Goal: Task Accomplishment & Management: Use online tool/utility

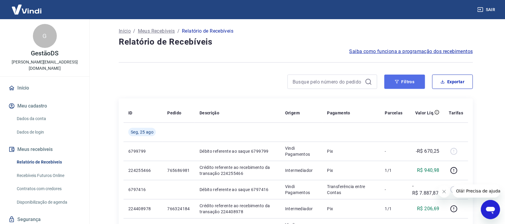
click at [410, 81] on button "Filtros" at bounding box center [404, 81] width 41 height 14
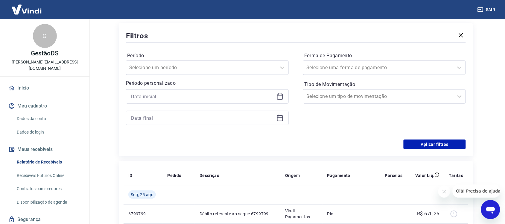
scroll to position [75, 0]
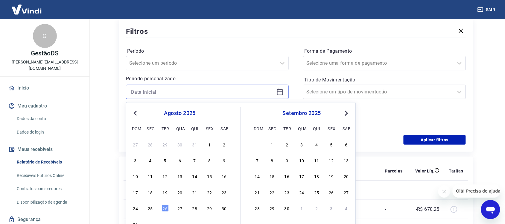
click at [175, 94] on input at bounding box center [202, 91] width 143 height 9
click at [152, 208] on div "25" at bounding box center [149, 207] width 7 height 7
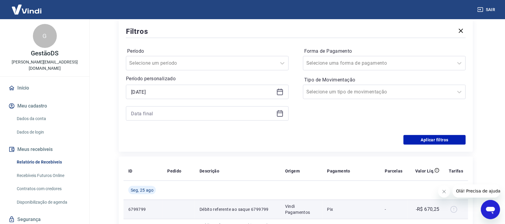
type input "[DATE]"
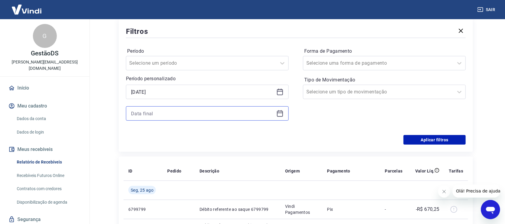
click at [164, 112] on input at bounding box center [202, 113] width 143 height 9
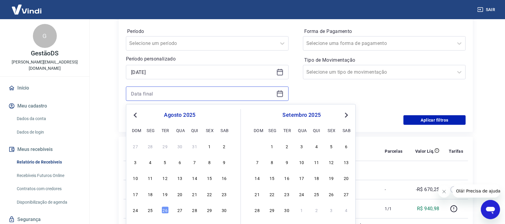
scroll to position [112, 0]
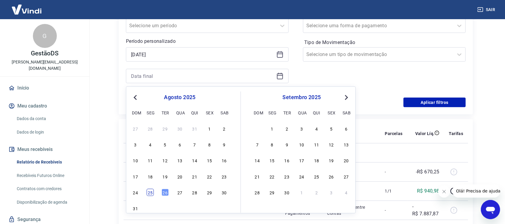
drag, startPoint x: 151, startPoint y: 196, endPoint x: 152, endPoint y: 192, distance: 4.9
click at [152, 193] on div "27 28 29 30 31 1 2 3 4 5 6 7 8 9 10 11 12 13 14 15 16 17 18 19 20 21 22 23 24 2…" at bounding box center [179, 168] width 97 height 88
click at [152, 189] on div "25" at bounding box center [149, 192] width 7 height 7
type input "[DATE]"
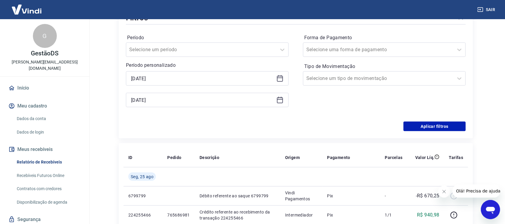
scroll to position [75, 0]
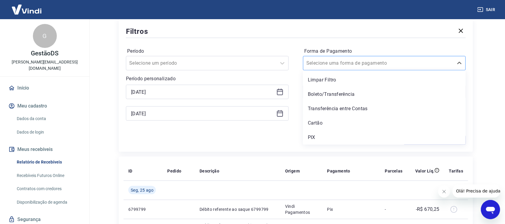
click at [359, 66] on input "Forma de Pagamento" at bounding box center [336, 62] width 60 height 7
click at [325, 139] on div "PIX" at bounding box center [384, 137] width 163 height 12
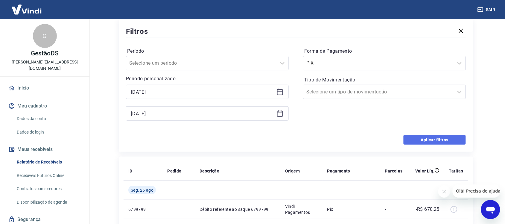
click at [423, 142] on button "Aplicar filtros" at bounding box center [434, 140] width 62 height 10
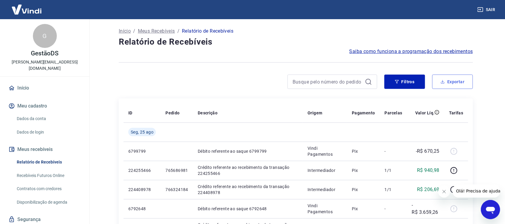
click at [444, 82] on icon "button" at bounding box center [442, 82] width 4 height 4
type input "[DATE]"
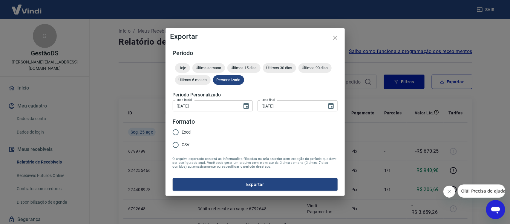
click at [182, 131] on span "Excel" at bounding box center [187, 132] width 10 height 6
click at [182, 131] on input "Excel" at bounding box center [175, 132] width 13 height 13
radio input "true"
click at [226, 185] on button "Exportar" at bounding box center [255, 184] width 165 height 13
